Goal: Task Accomplishment & Management: Use online tool/utility

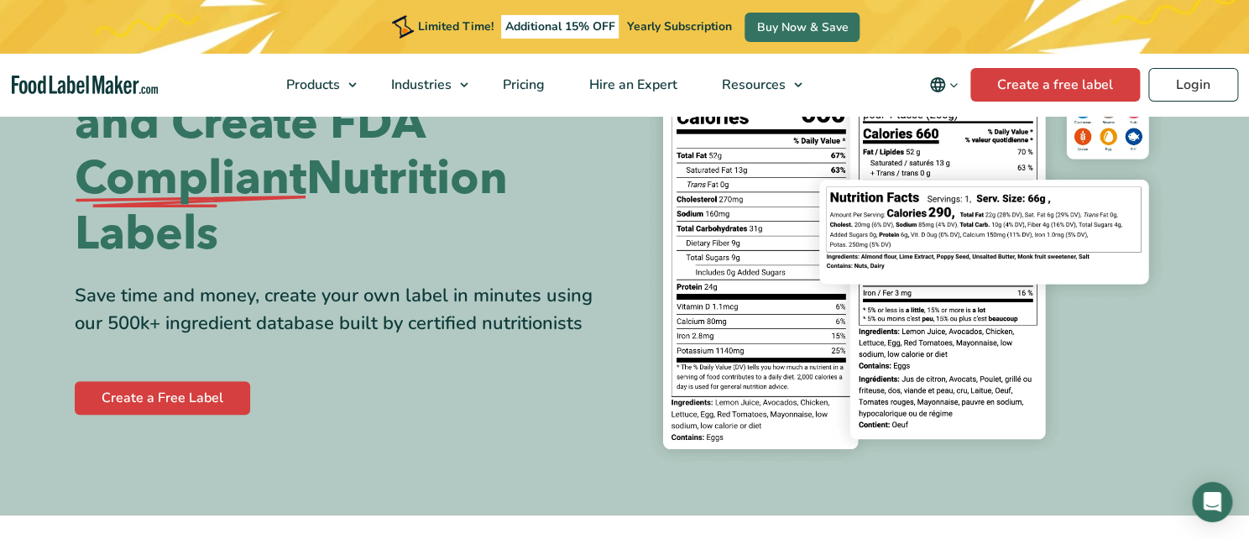
scroll to position [260, 0]
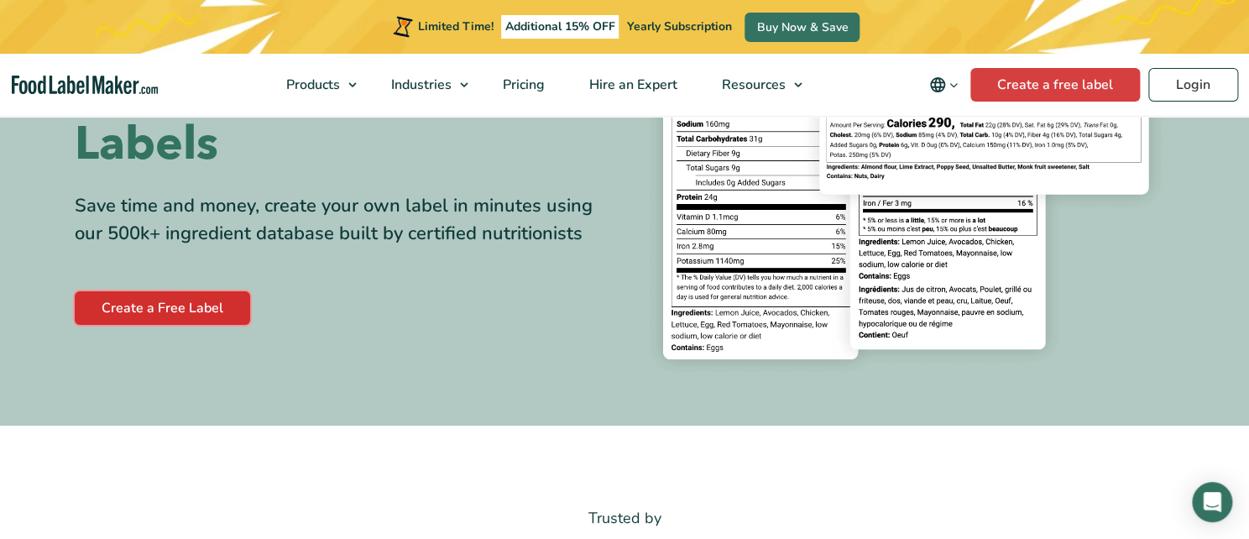
click at [137, 314] on link "Create a Free Label" at bounding box center [162, 308] width 175 height 34
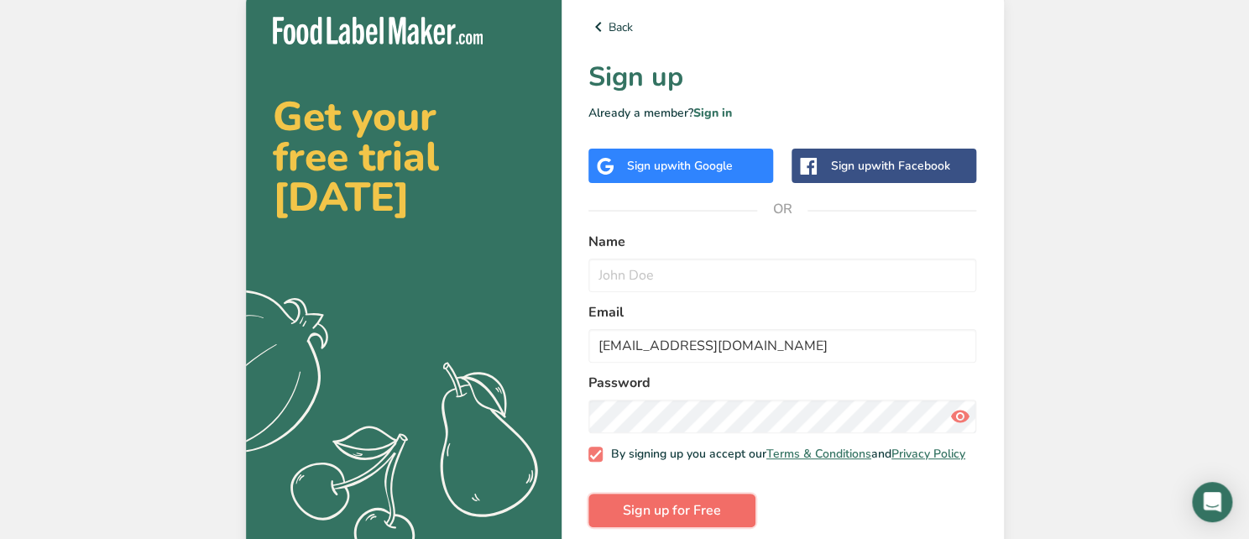
click at [648, 516] on span "Sign up for Free" at bounding box center [672, 510] width 98 height 20
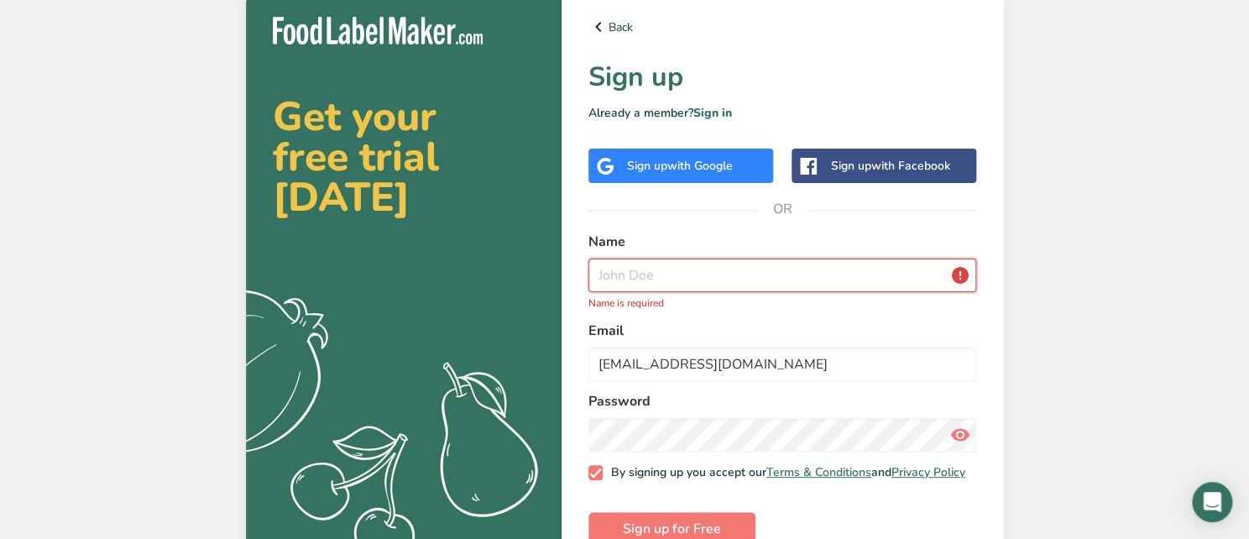
click at [650, 274] on input "text" at bounding box center [782, 276] width 389 height 34
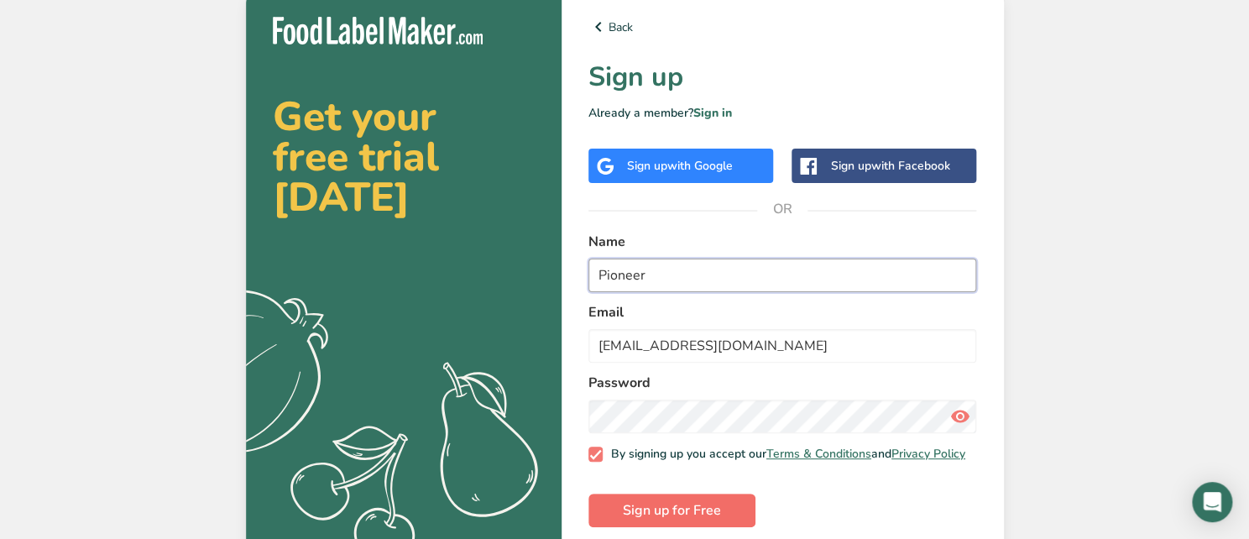
type input "Pioneer"
click at [666, 520] on span "Sign up for Free" at bounding box center [672, 510] width 98 height 20
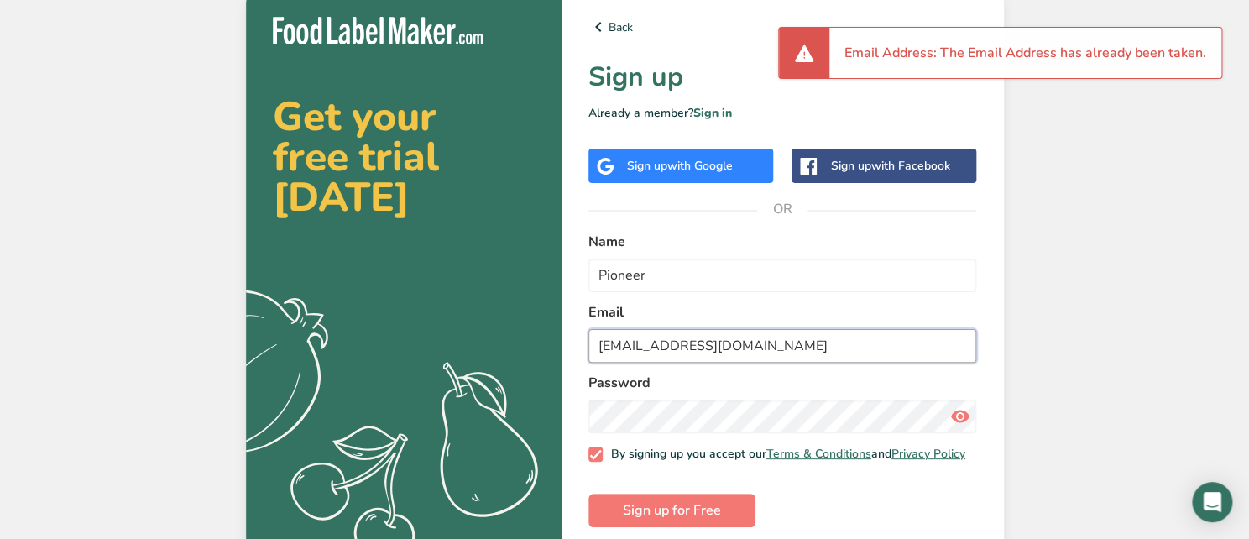
click at [829, 352] on input "pioneergroupllc@aol.com" at bounding box center [782, 346] width 389 height 34
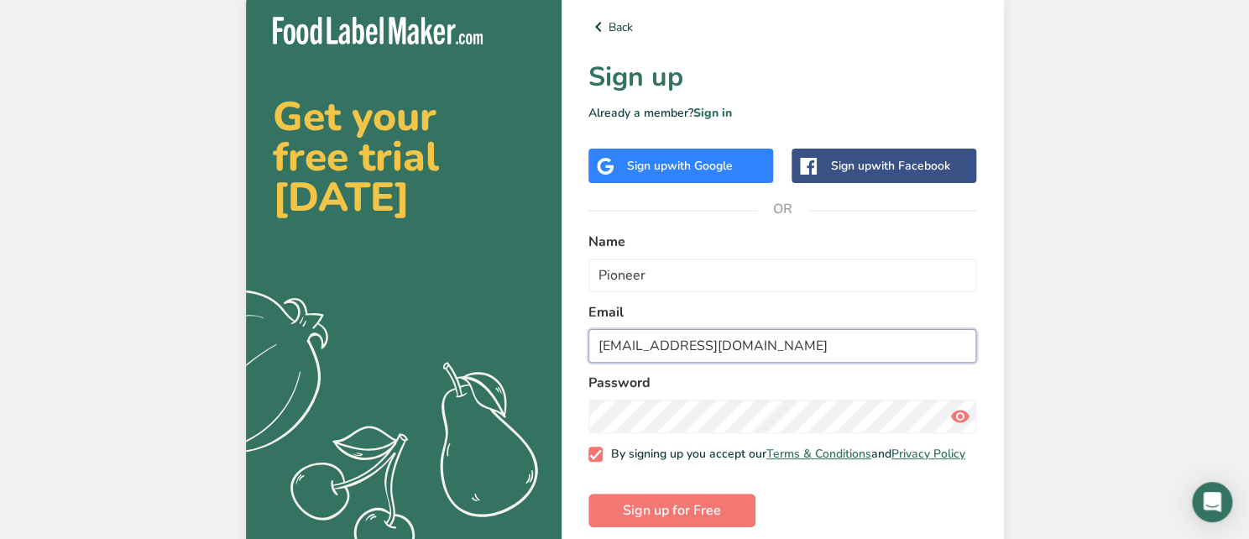
drag, startPoint x: 807, startPoint y: 351, endPoint x: 531, endPoint y: 331, distance: 276.9
click at [588, 331] on input "pioneergroupllc@aol.com" at bounding box center [782, 346] width 389 height 34
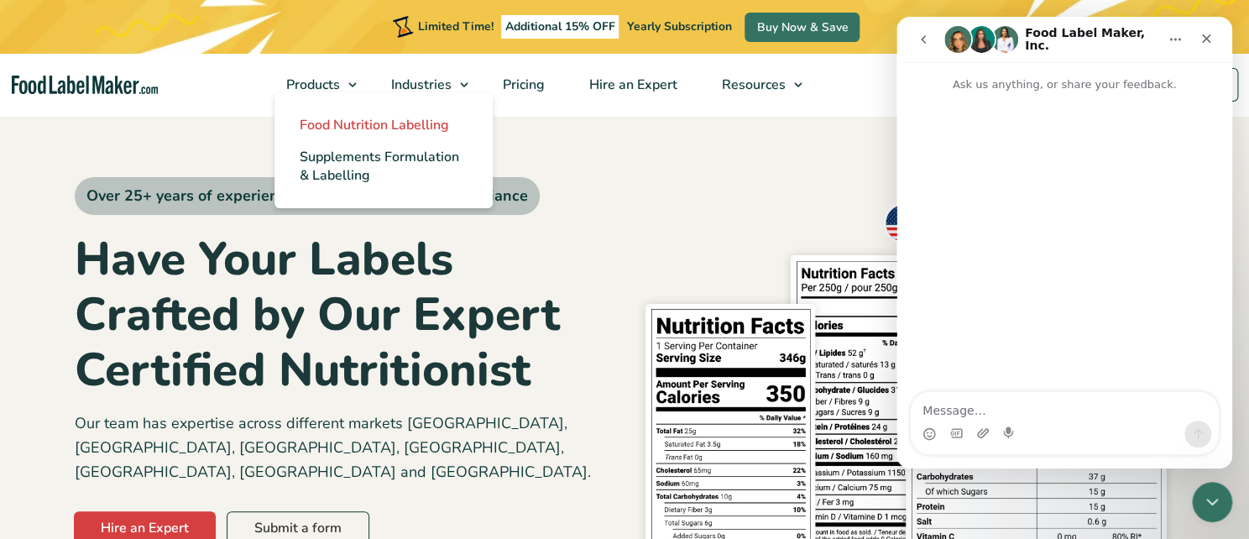
click at [362, 132] on span "Food Nutrition Labelling" at bounding box center [374, 125] width 149 height 18
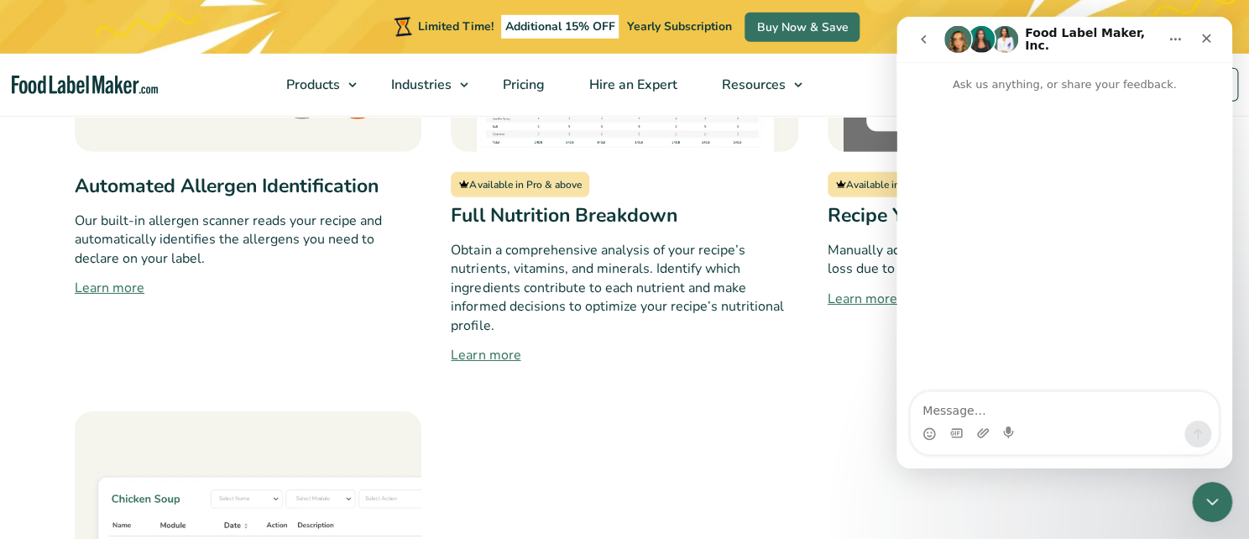
scroll to position [1822, 0]
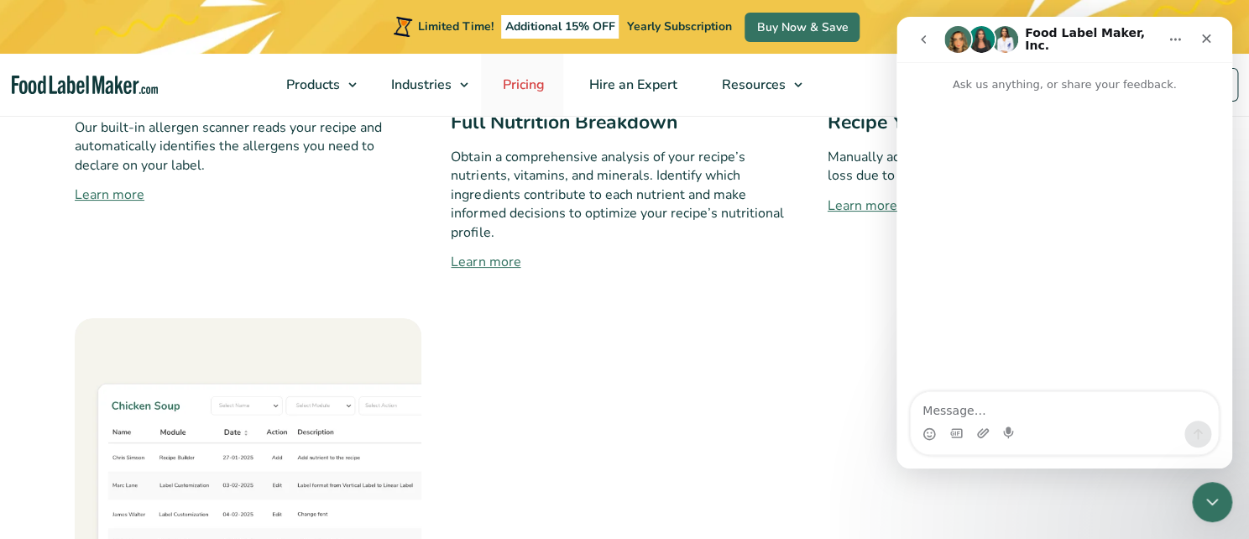
click at [520, 82] on span "Pricing" at bounding box center [522, 85] width 49 height 18
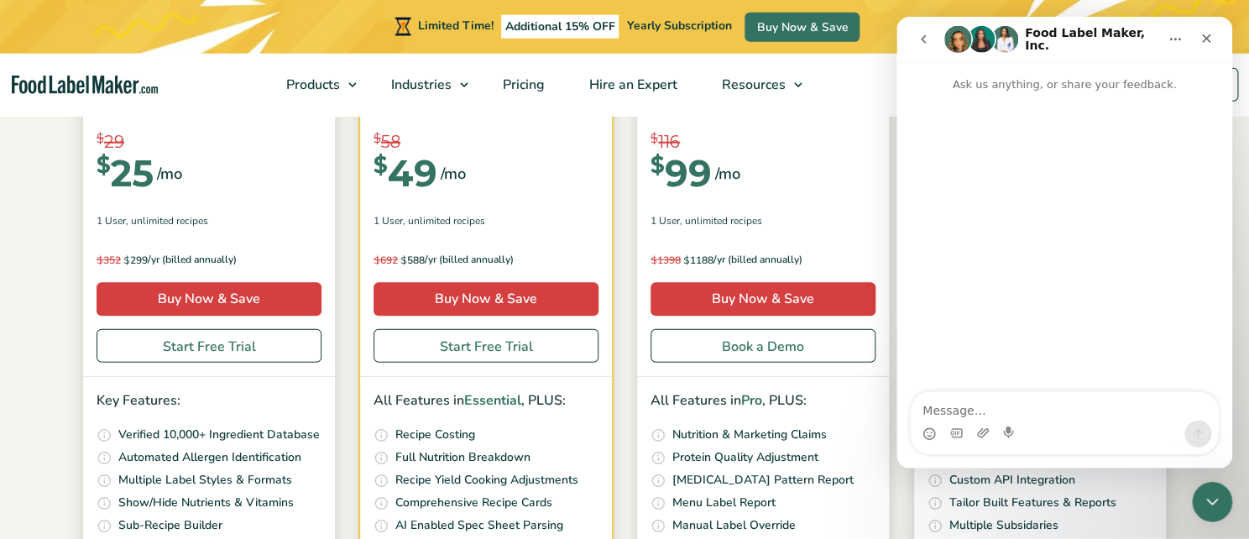
scroll to position [520, 0]
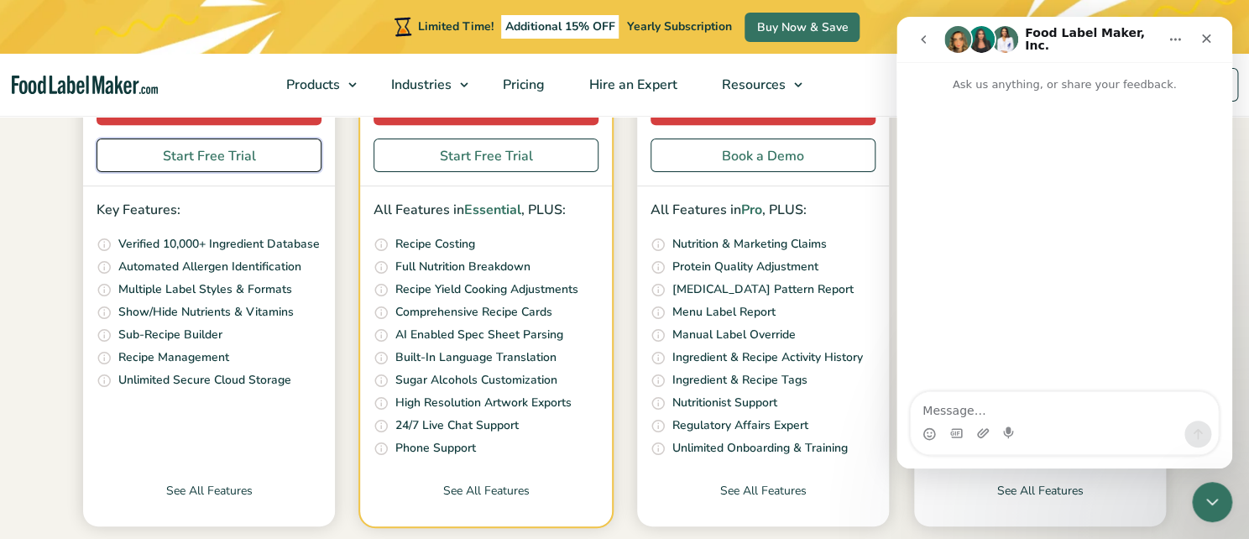
click at [229, 158] on link "Start Free Trial" at bounding box center [209, 155] width 225 height 34
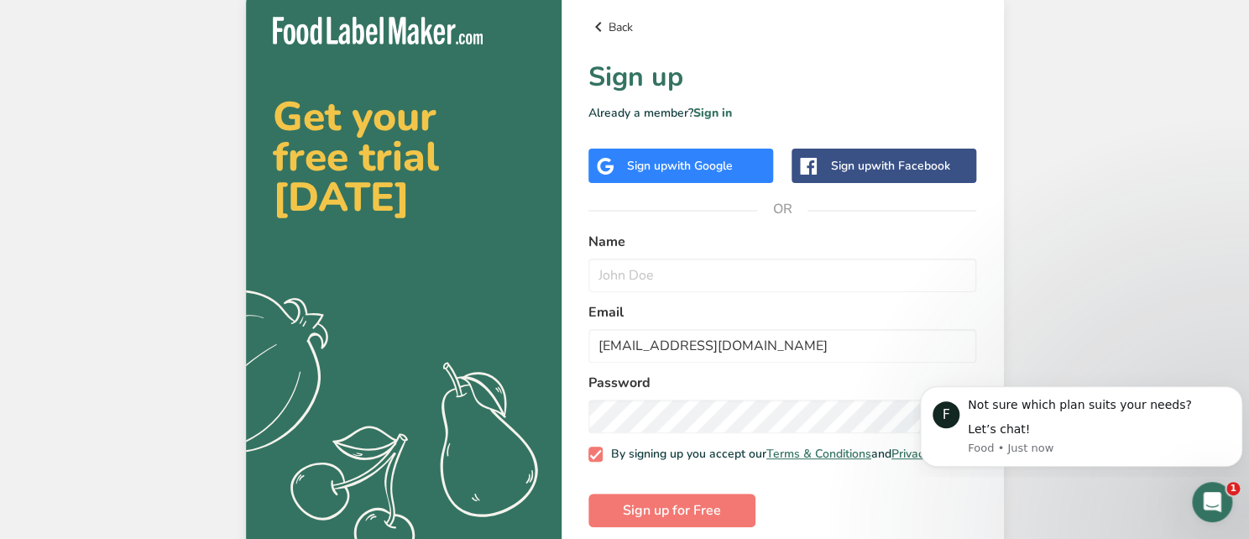
click at [630, 26] on link "Back" at bounding box center [782, 27] width 389 height 20
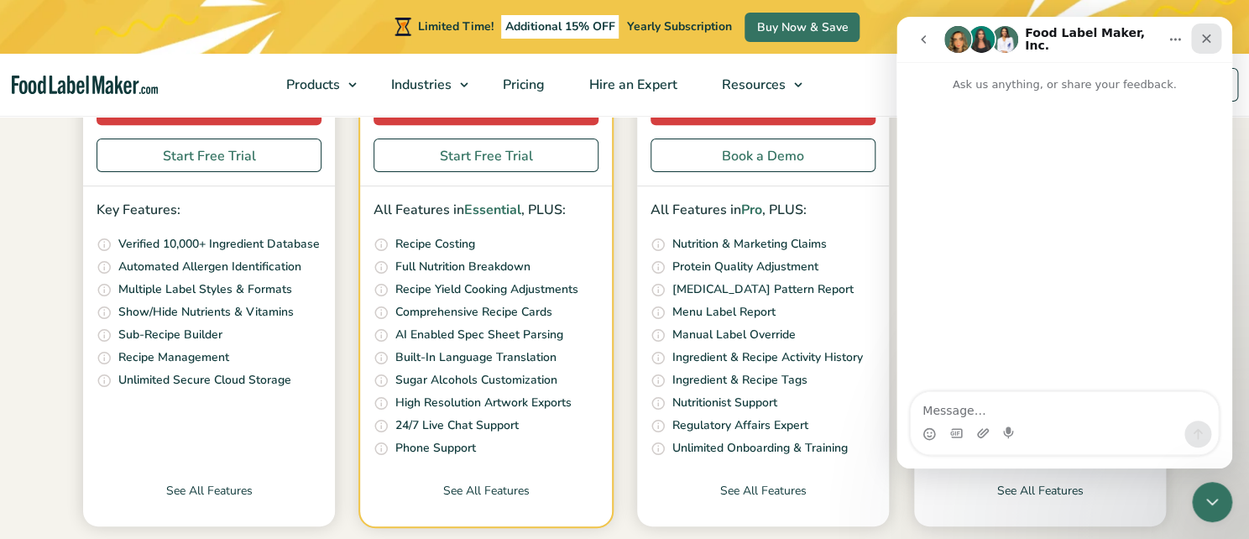
click at [1204, 44] on icon "Close" at bounding box center [1205, 38] width 13 height 13
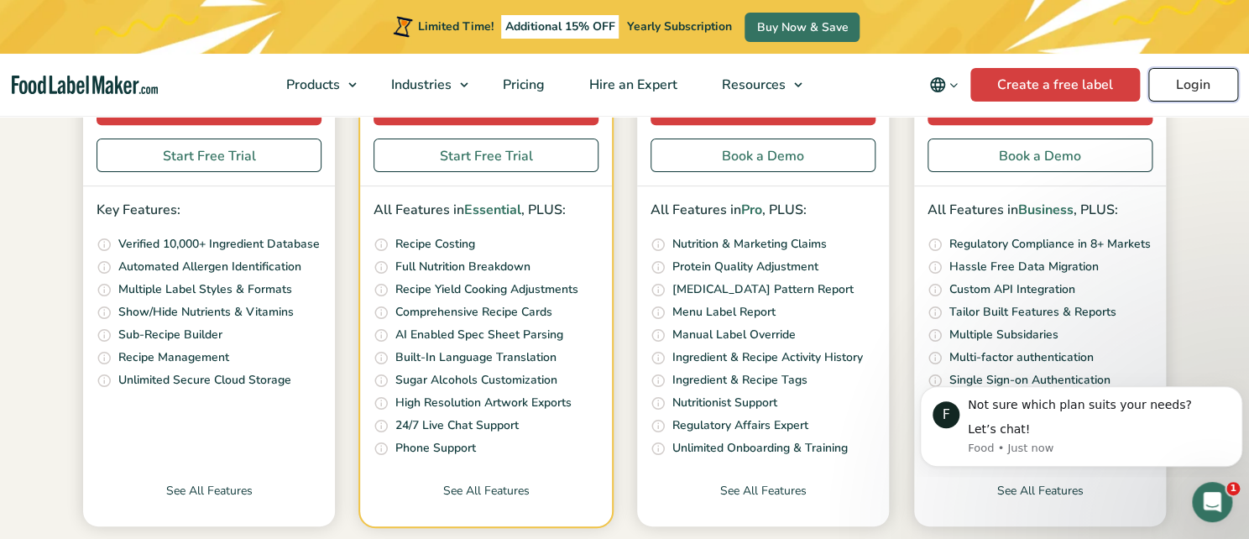
click at [1214, 81] on link "Login" at bounding box center [1193, 85] width 90 height 34
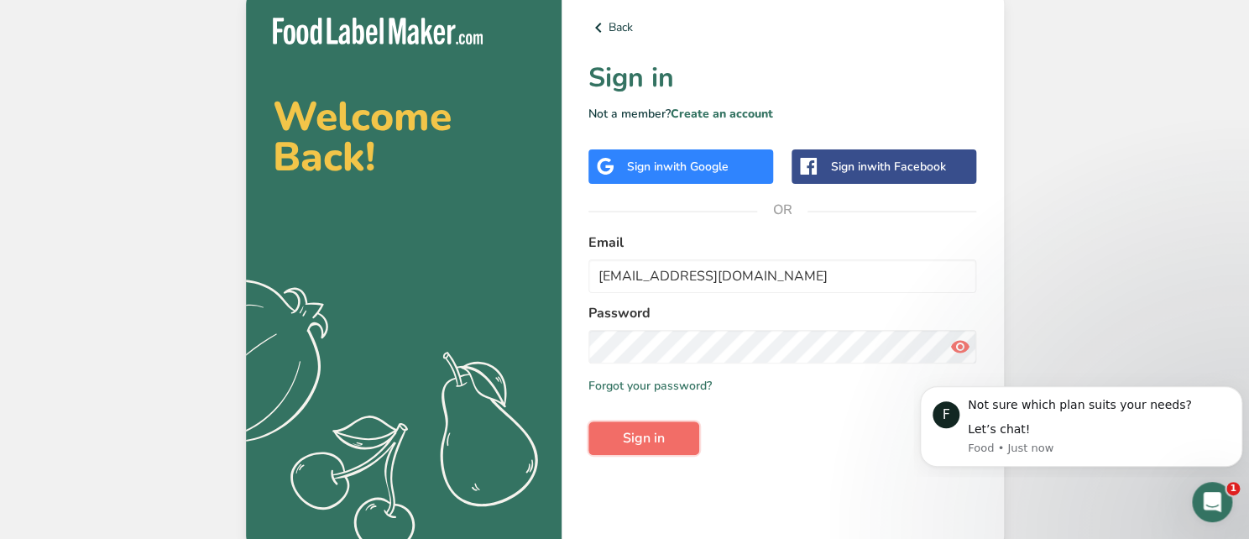
click at [627, 441] on span "Sign in" at bounding box center [644, 438] width 42 height 20
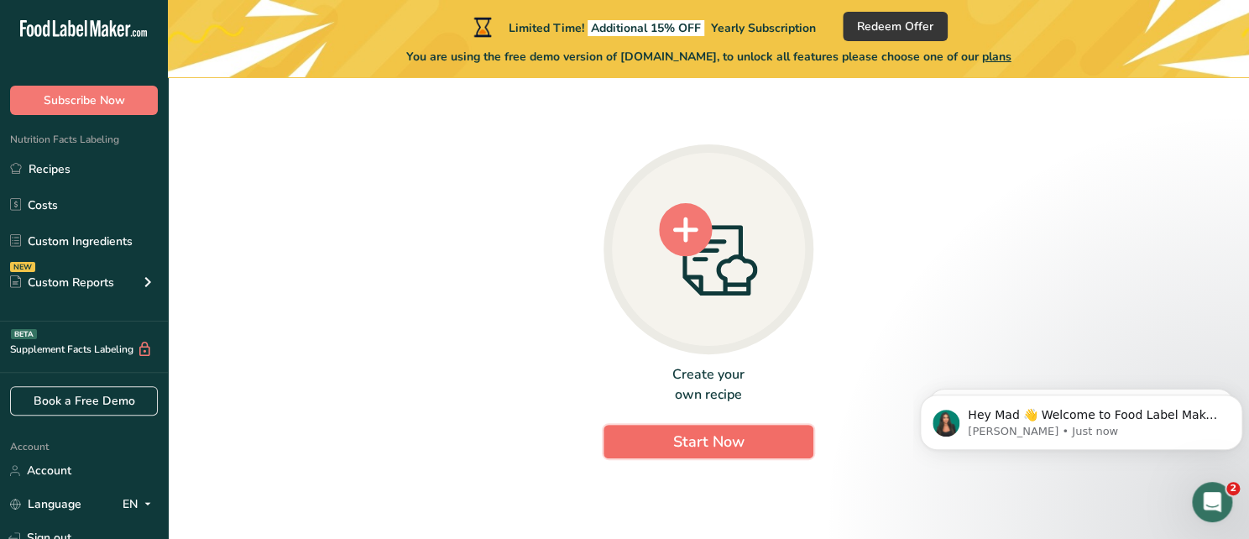
click at [723, 446] on span "Start Now" at bounding box center [708, 441] width 71 height 20
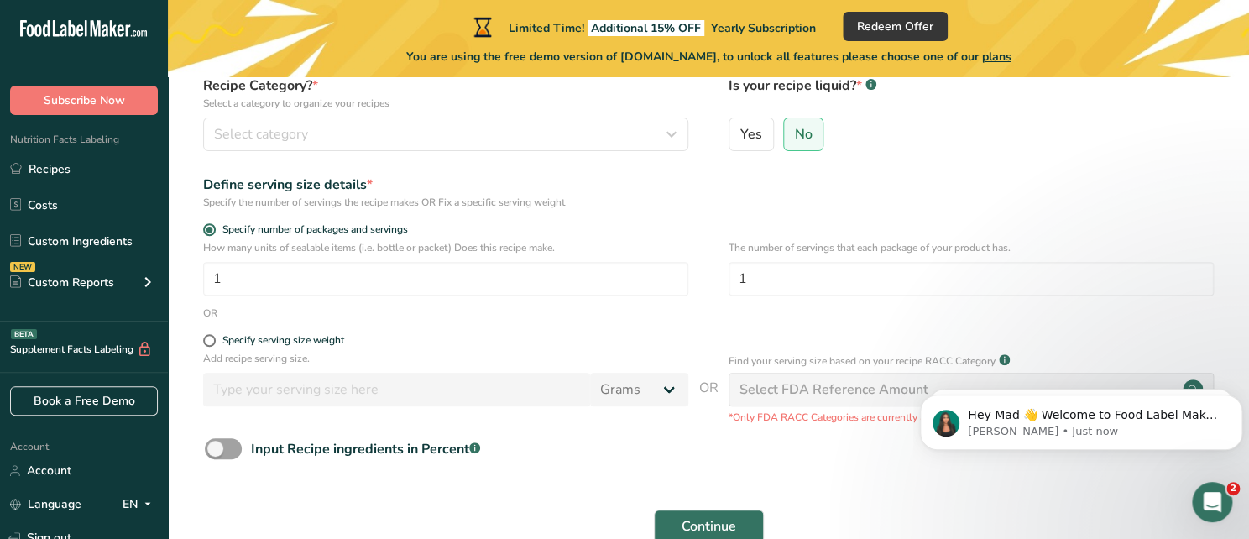
scroll to position [258, 0]
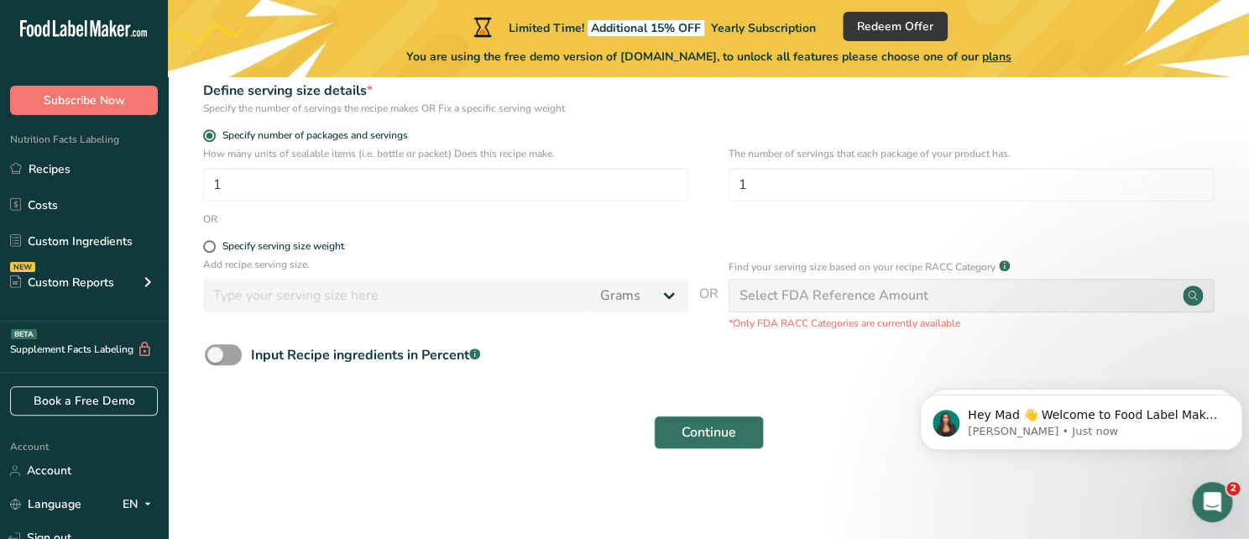
click at [763, 305] on div "Select FDA Reference Amount" at bounding box center [833, 295] width 189 height 20
click at [90, 99] on span "Subscribe Now" at bounding box center [84, 100] width 81 height 18
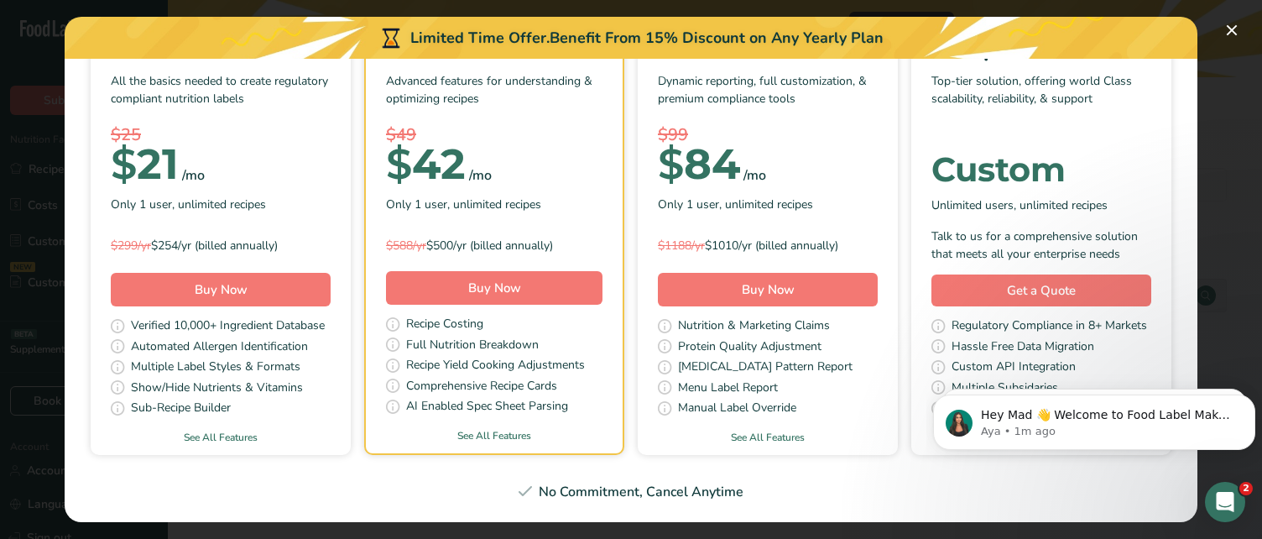
scroll to position [0, 0]
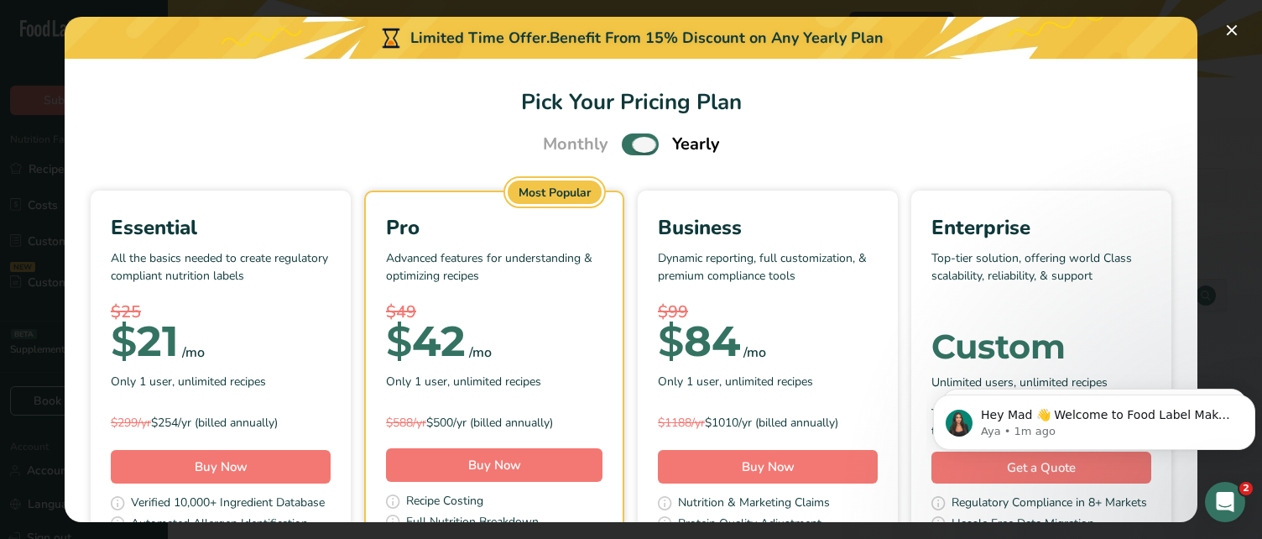
click at [643, 135] on span "Pick Your Pricing Plan Modal" at bounding box center [640, 143] width 37 height 21
click at [633, 139] on input "Pick Your Pricing Plan Modal" at bounding box center [627, 144] width 11 height 11
checkbox input "false"
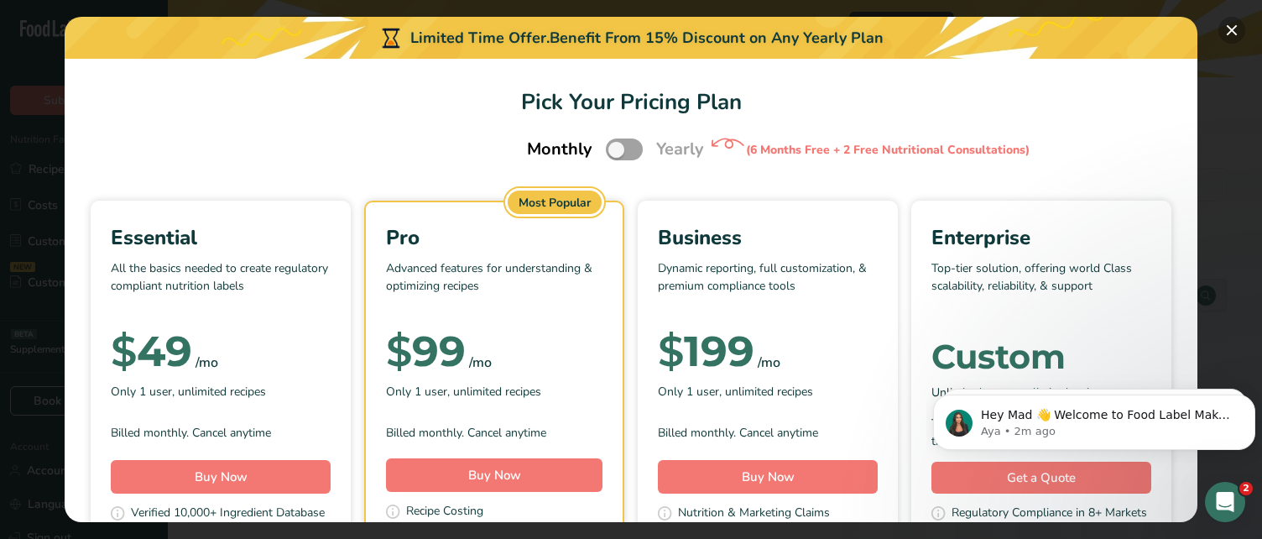
click at [1226, 29] on button "Pick Your Pricing Plan Modal" at bounding box center [1232, 30] width 27 height 27
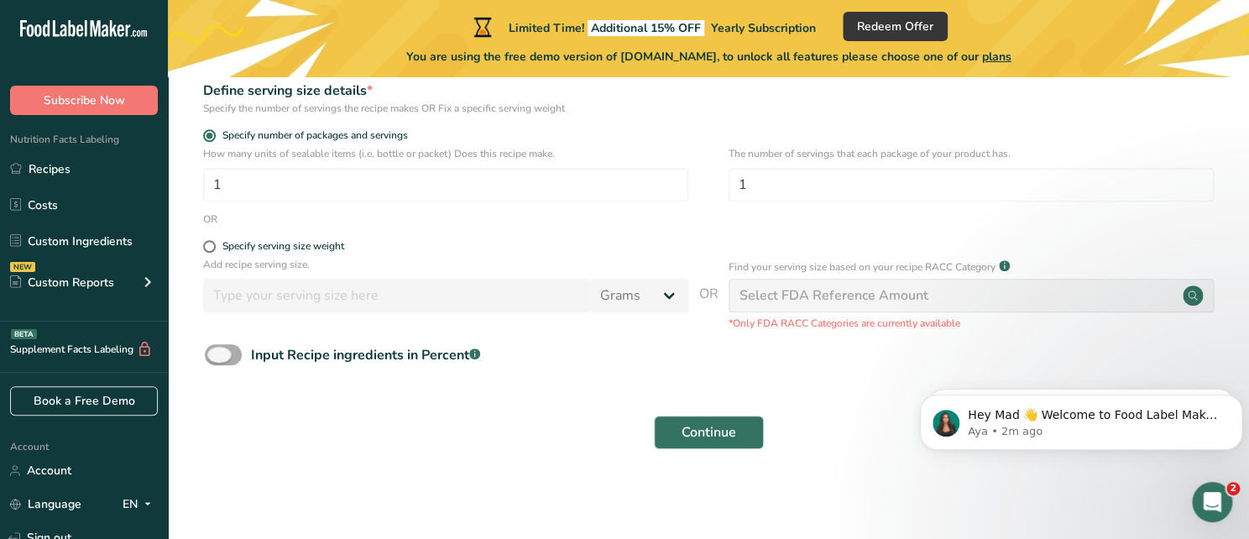
click at [212, 353] on span at bounding box center [223, 354] width 37 height 21
click at [212, 353] on input "Input Recipe ingredients in Percent .a-a{fill:#347362;}.b-a{fill:#fff;}" at bounding box center [210, 354] width 11 height 11
checkbox input "true"
